Goal: Information Seeking & Learning: Learn about a topic

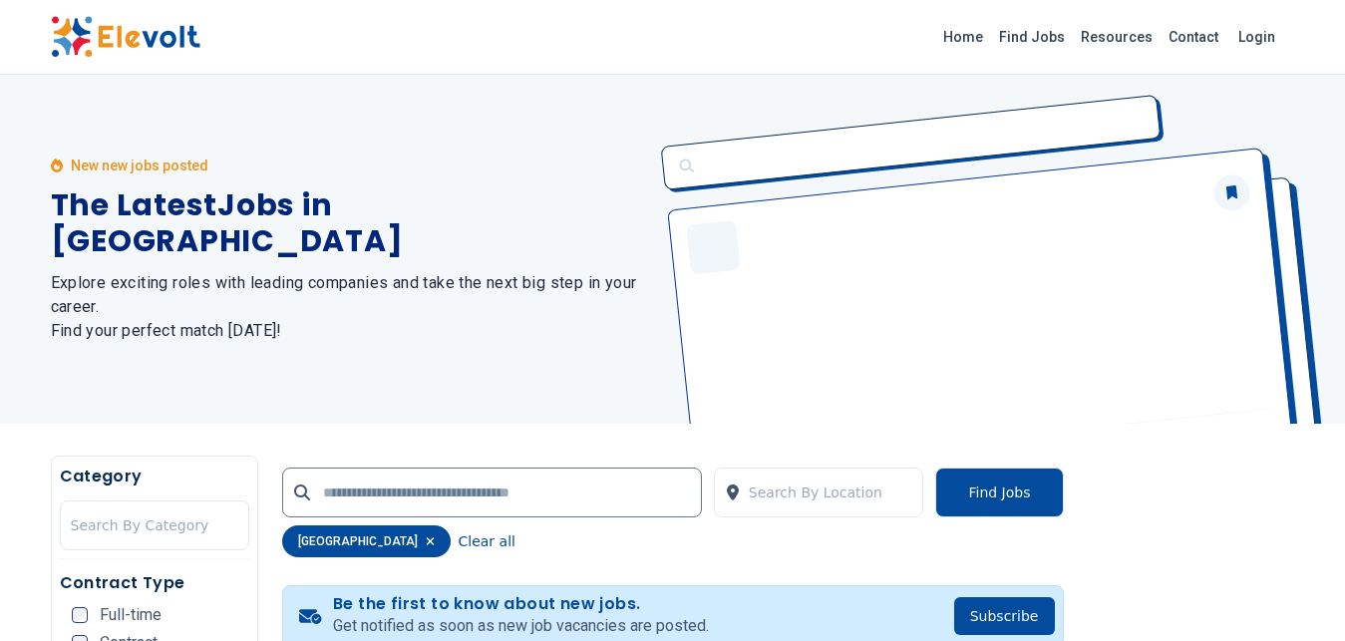
click at [351, 240] on h1 "The Latest Jobs in Nairobi City" at bounding box center [350, 224] width 598 height 72
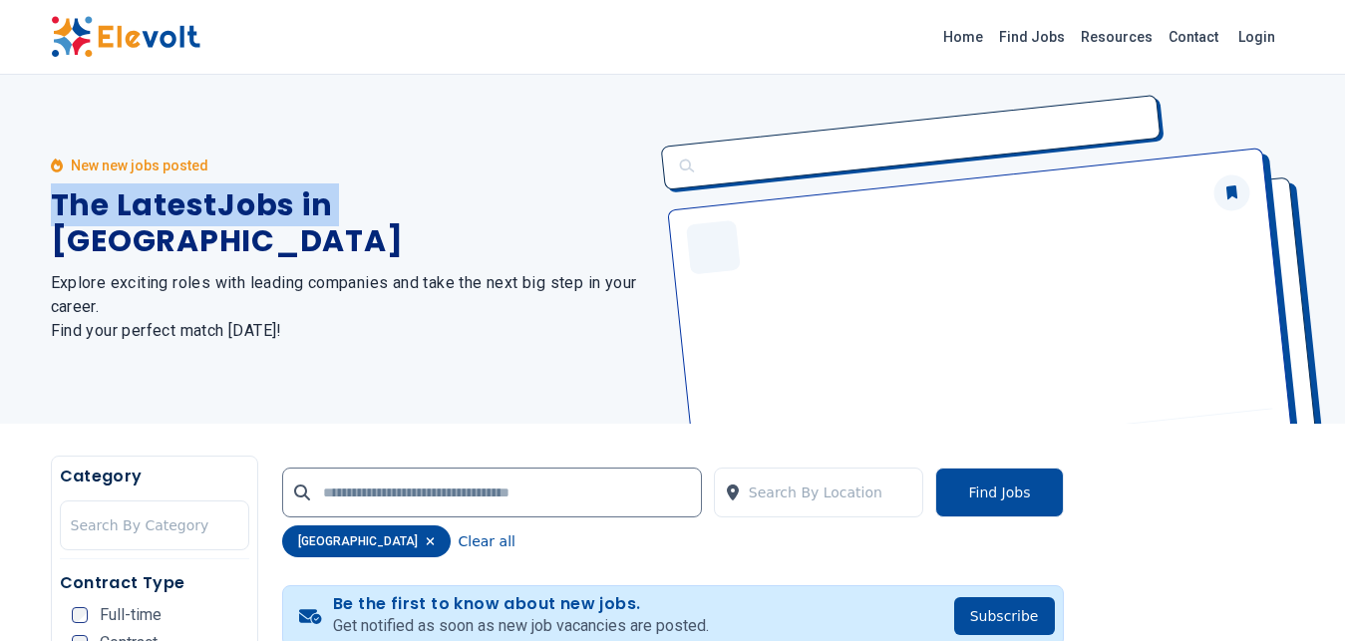
click at [351, 240] on h1 "The Latest Jobs in Nairobi City" at bounding box center [350, 224] width 598 height 72
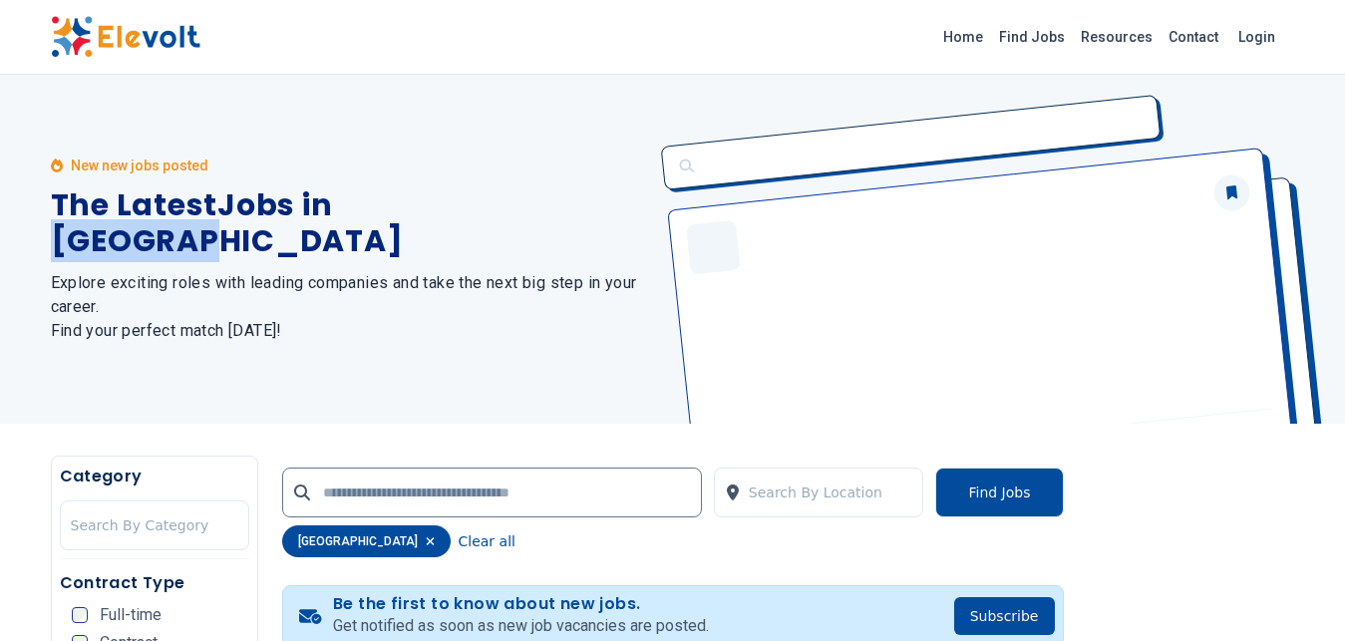
click at [351, 240] on h1 "The Latest Jobs in Nairobi City" at bounding box center [350, 224] width 598 height 72
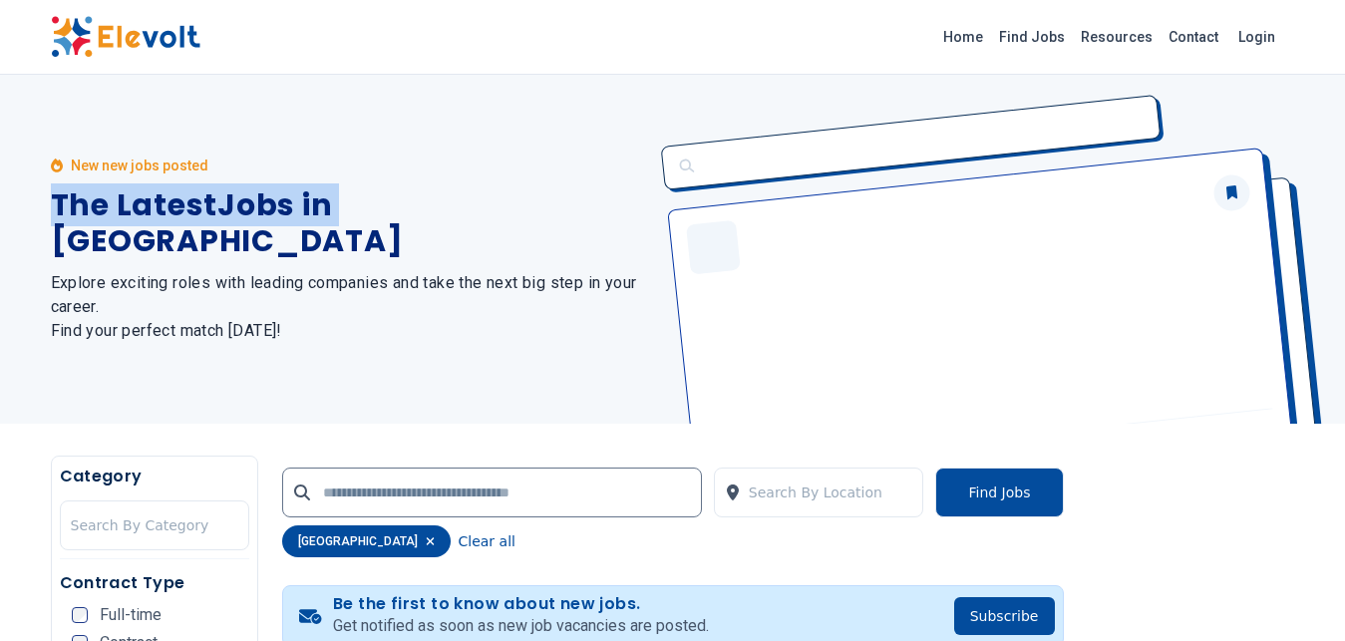
click at [351, 240] on h1 "The Latest Jobs in Nairobi City" at bounding box center [350, 224] width 598 height 72
